Goal: Navigation & Orientation: Find specific page/section

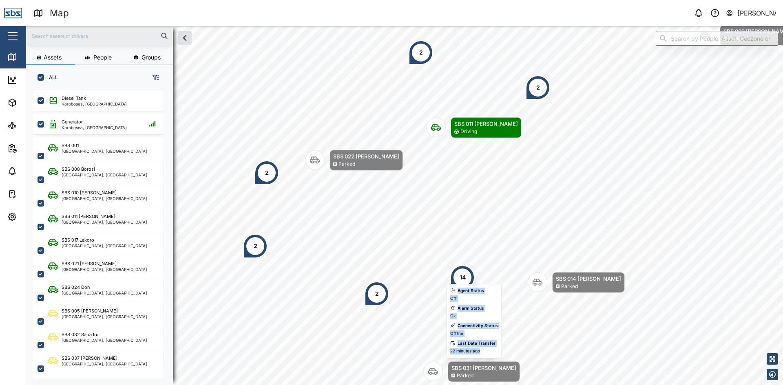
click at [400, 240] on body "Map 0 [PERSON_NAME] Close Map Dashboard Assets ATS Camera Generator Personnel T…" at bounding box center [391, 192] width 783 height 385
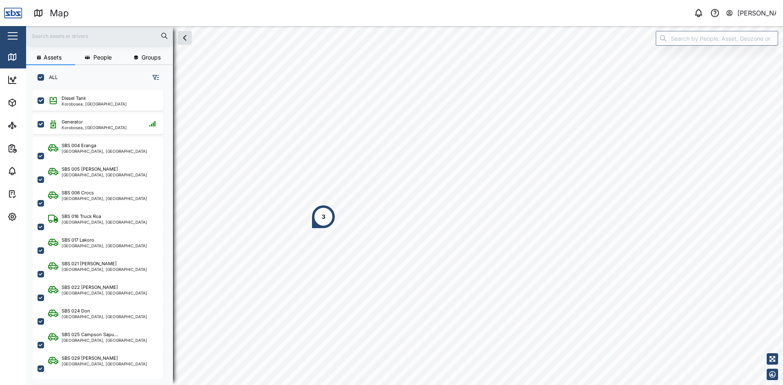
click at [329, 220] on div "3" at bounding box center [323, 217] width 24 height 24
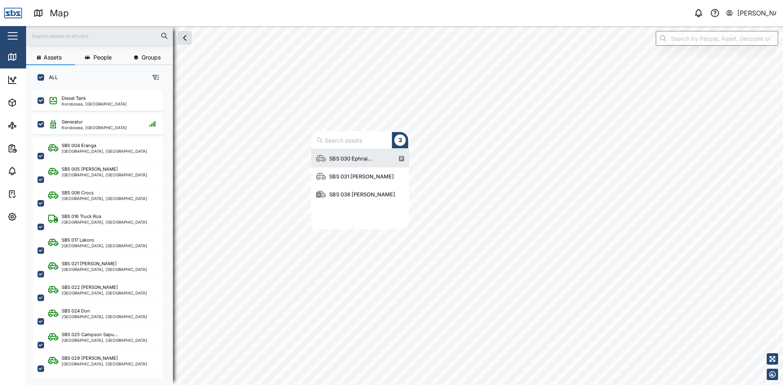
scroll to position [73, 92]
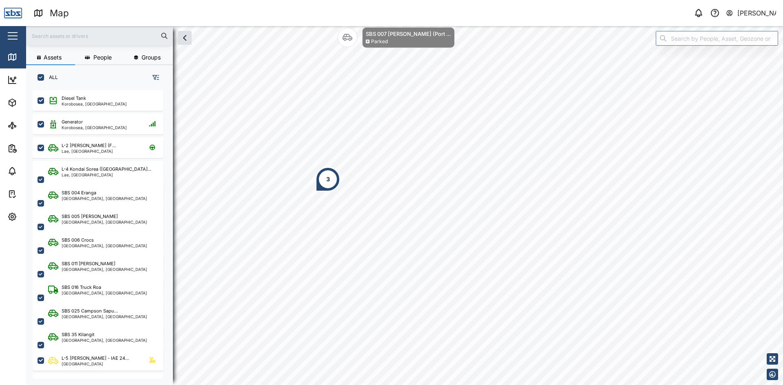
click at [329, 184] on div "3" at bounding box center [327, 179] width 24 height 24
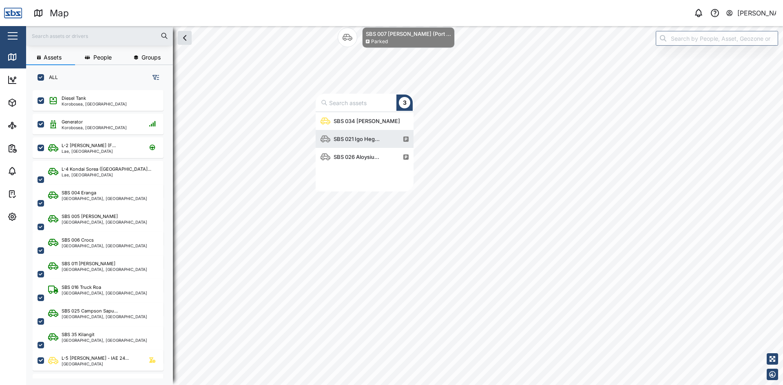
scroll to position [73, 92]
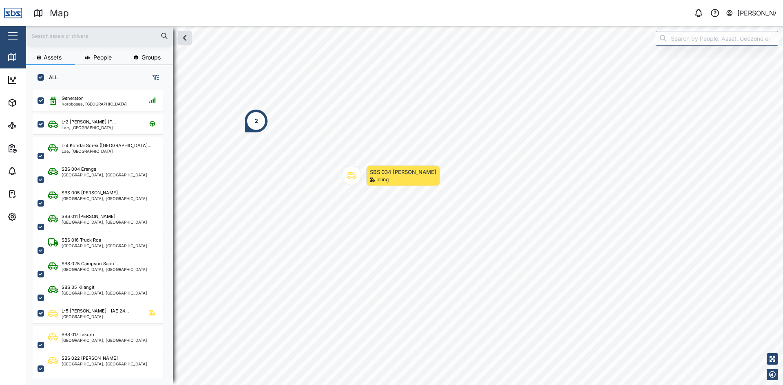
click at [253, 123] on div "2" at bounding box center [256, 121] width 24 height 24
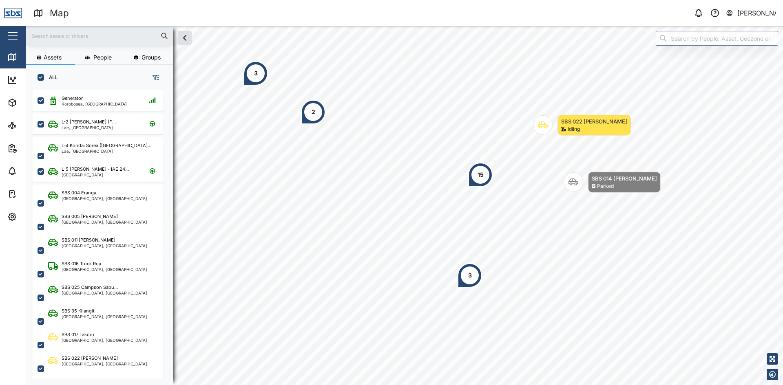
click at [468, 280] on div "3" at bounding box center [469, 275] width 24 height 24
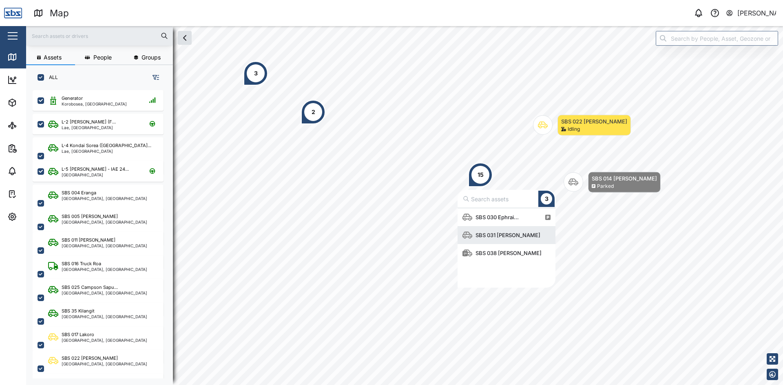
scroll to position [73, 92]
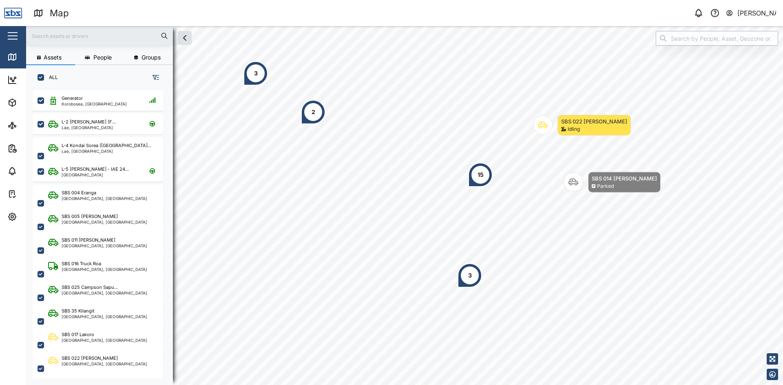
click at [688, 40] on input "search" at bounding box center [716, 38] width 122 height 15
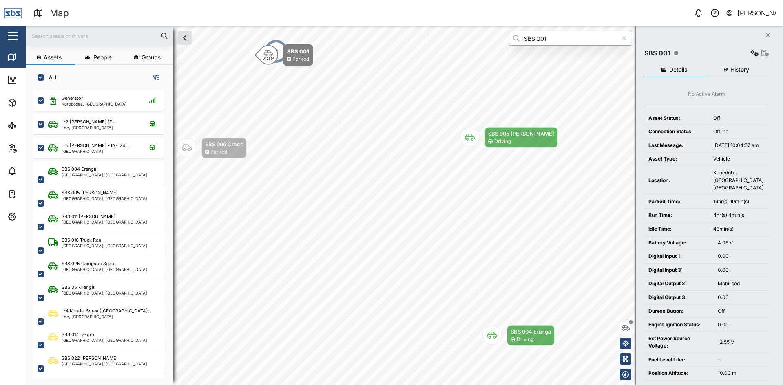
type input "SBS 001"
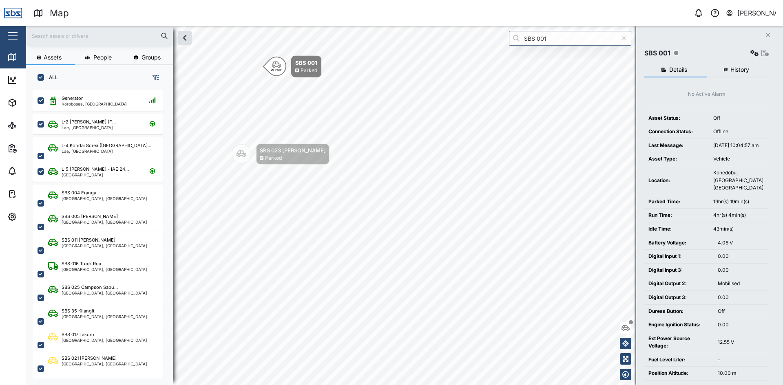
click at [626, 38] on icon at bounding box center [624, 38] width 4 height 6
click at [769, 36] on icon "Close" at bounding box center [767, 35] width 5 height 7
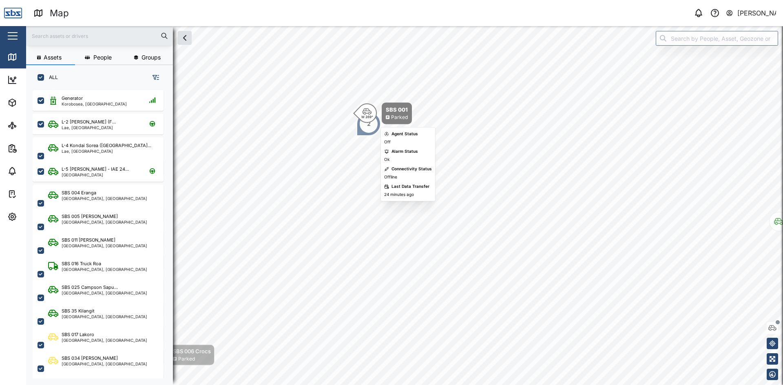
click at [369, 113] on icon "Map marker" at bounding box center [367, 111] width 10 height 7
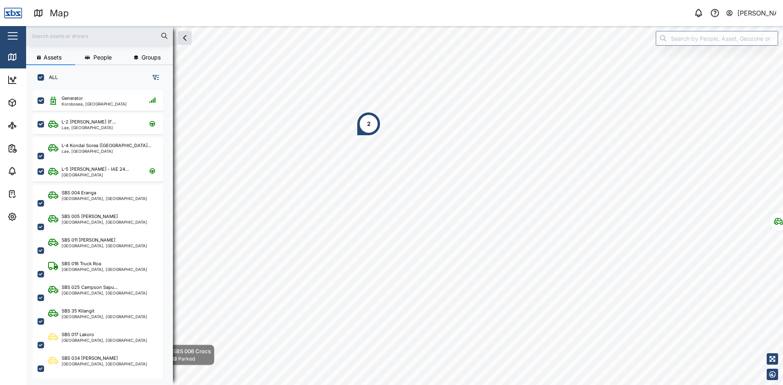
click at [369, 113] on div "2" at bounding box center [368, 124] width 24 height 24
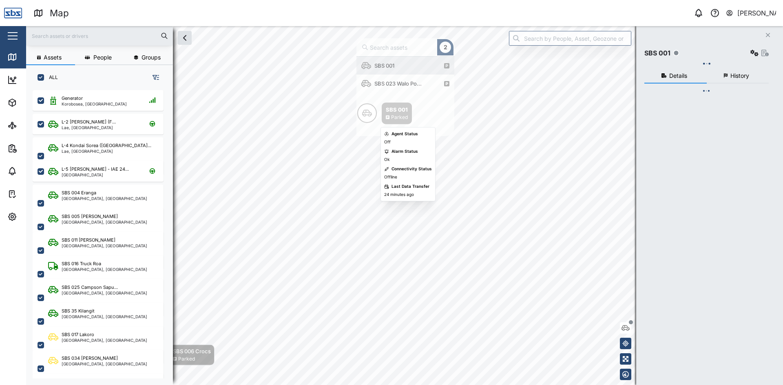
scroll to position [73, 92]
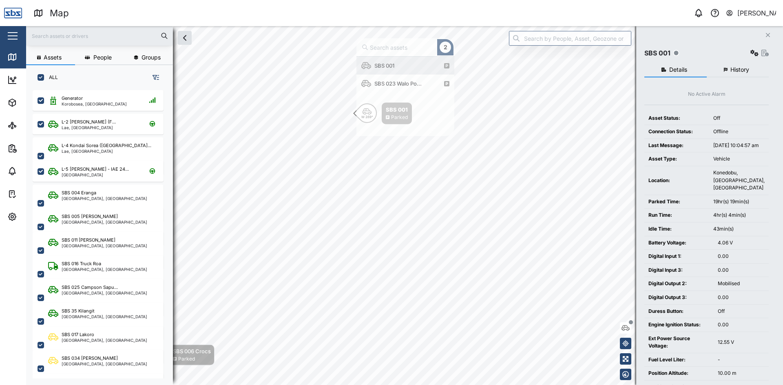
click at [736, 66] on button "History" at bounding box center [737, 70] width 62 height 15
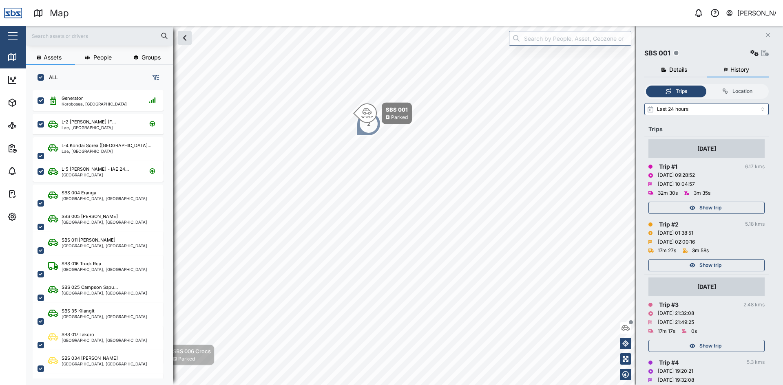
click at [715, 206] on span "Show trip" at bounding box center [710, 207] width 22 height 11
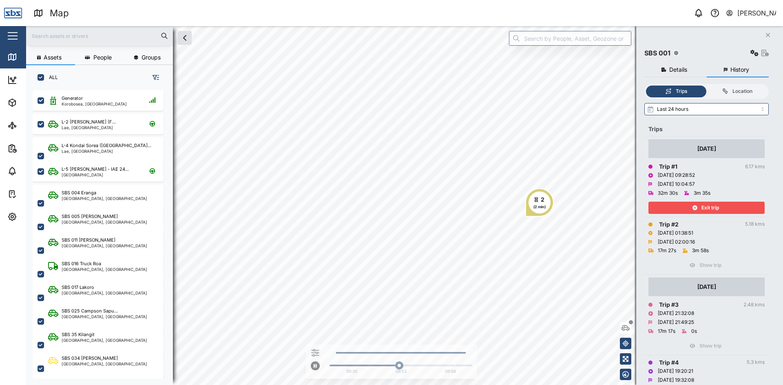
click at [701, 204] on span "Exit trip" at bounding box center [710, 207] width 18 height 11
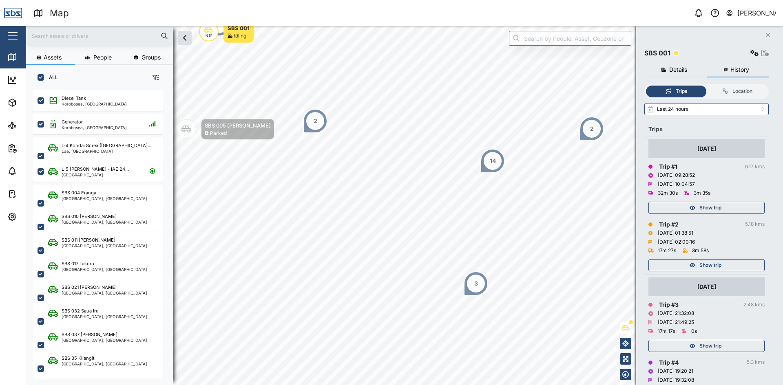
click at [766, 35] on icon "Close" at bounding box center [767, 35] width 5 height 7
